Goal: Information Seeking & Learning: Learn about a topic

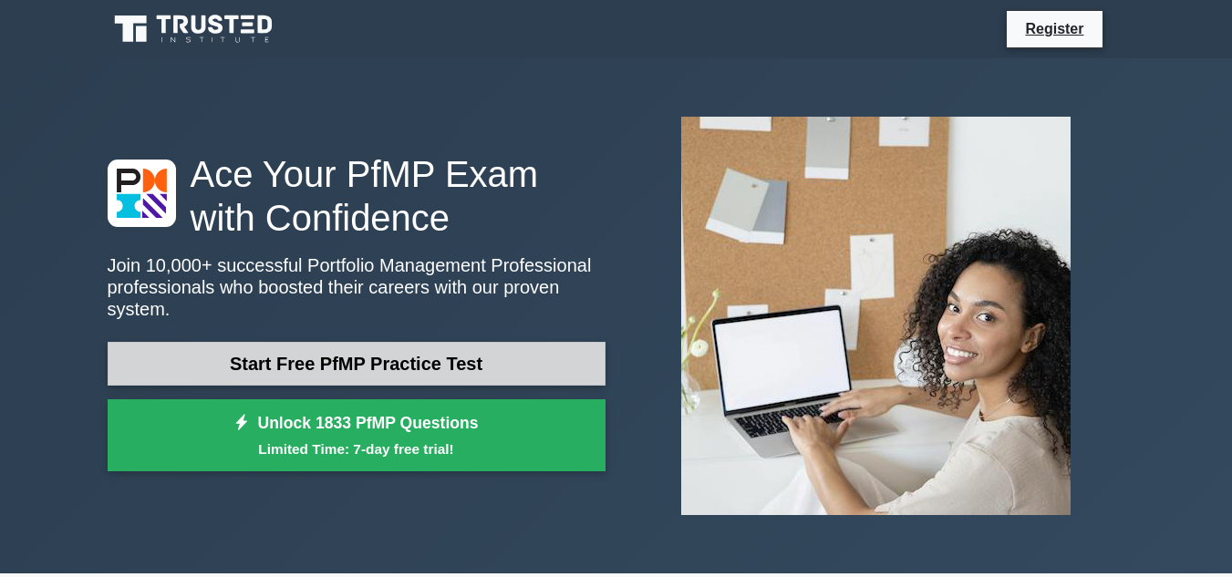
click at [395, 360] on link "Start Free PfMP Practice Test" at bounding box center [357, 364] width 498 height 44
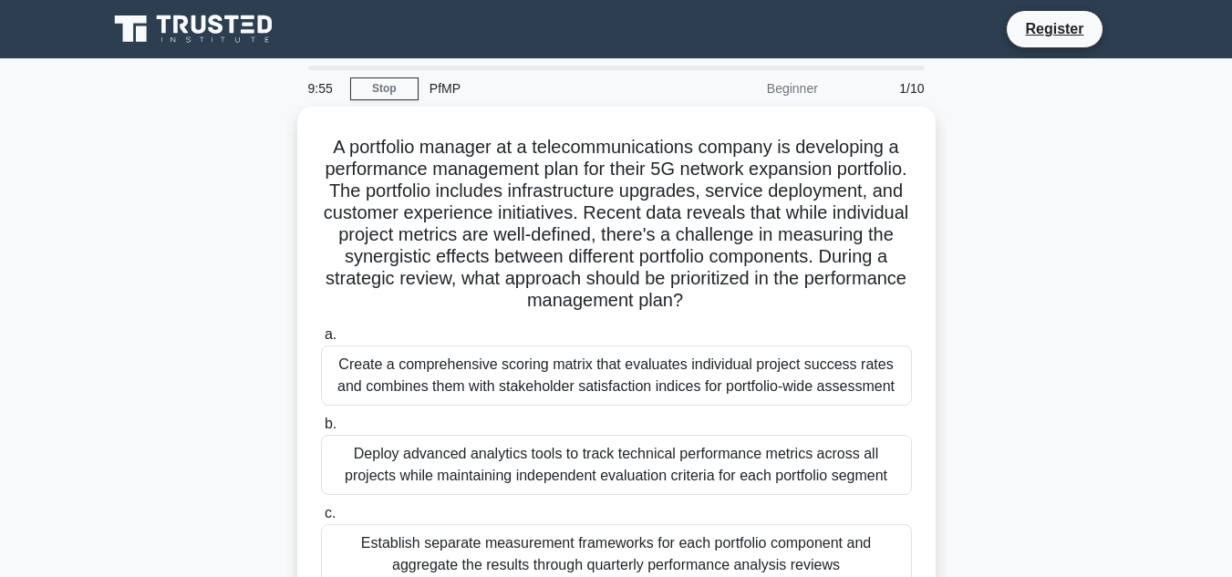
click at [790, 88] on div "Beginner" at bounding box center [749, 88] width 160 height 36
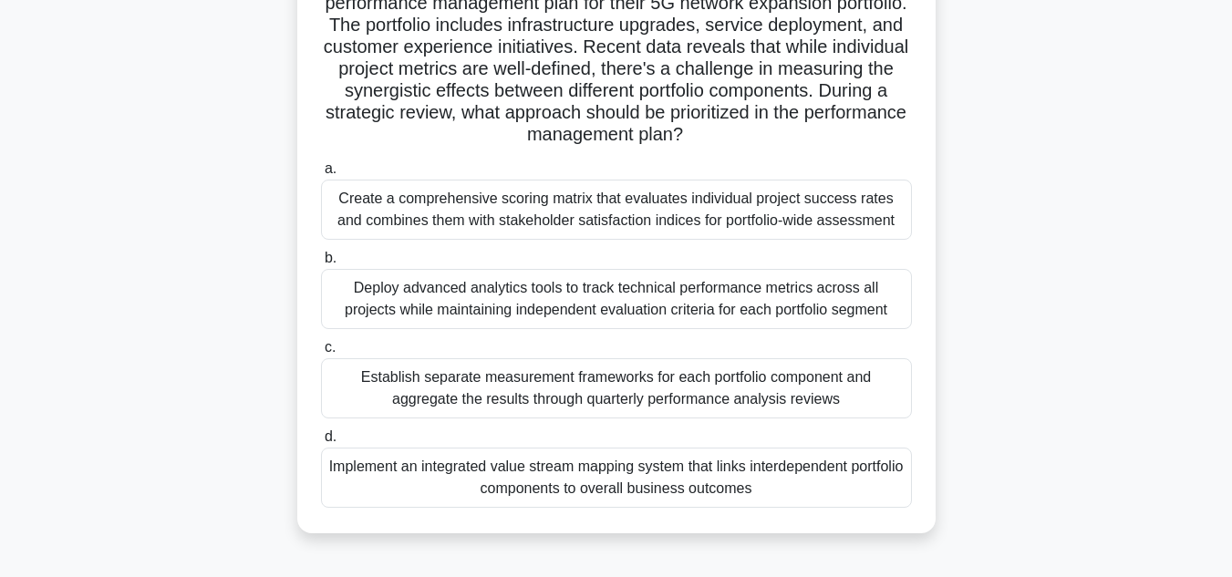
scroll to position [182, 0]
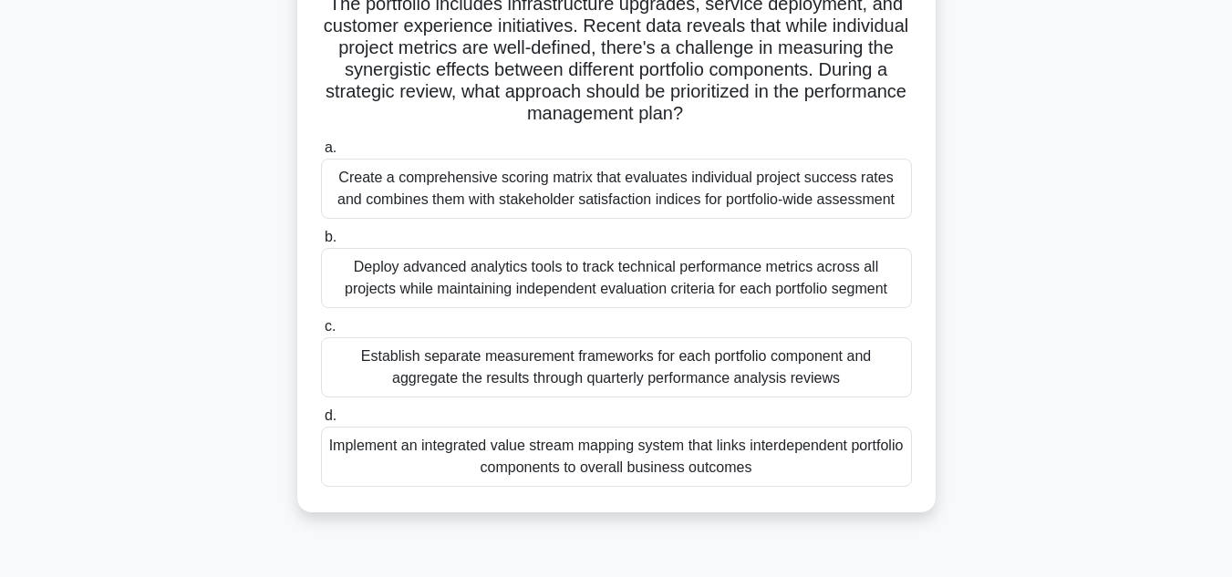
click at [417, 265] on div "Deploy advanced analytics tools to track technical performance metrics across a…" at bounding box center [616, 278] width 591 height 60
click at [321, 243] on input "b. Deploy advanced analytics tools to track technical performance metrics acros…" at bounding box center [321, 238] width 0 height 12
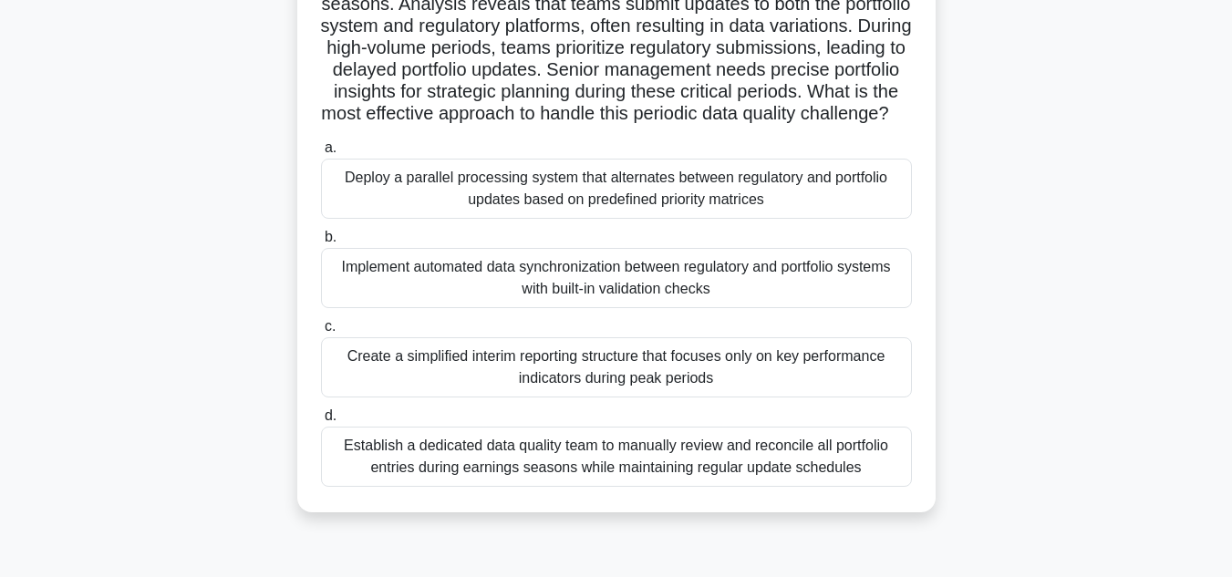
scroll to position [0, 0]
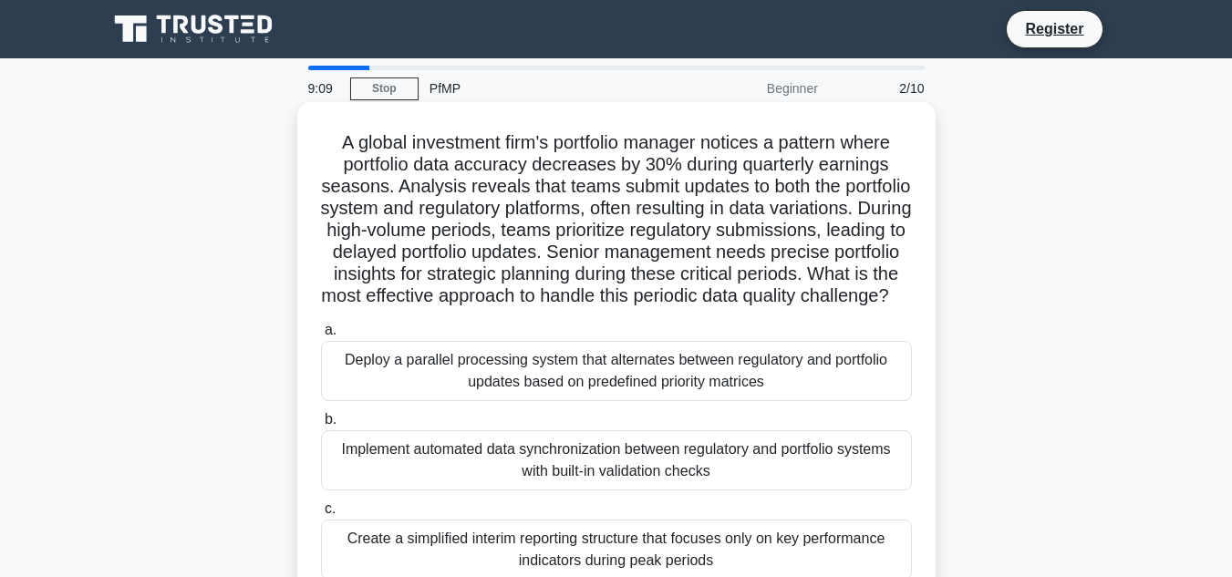
click at [461, 483] on div "Implement automated data synchronization between regulatory and portfolio syste…" at bounding box center [616, 460] width 591 height 60
click at [321, 426] on input "b. Implement automated data synchronization between regulatory and portfolio sy…" at bounding box center [321, 420] width 0 height 12
